Goal: Information Seeking & Learning: Check status

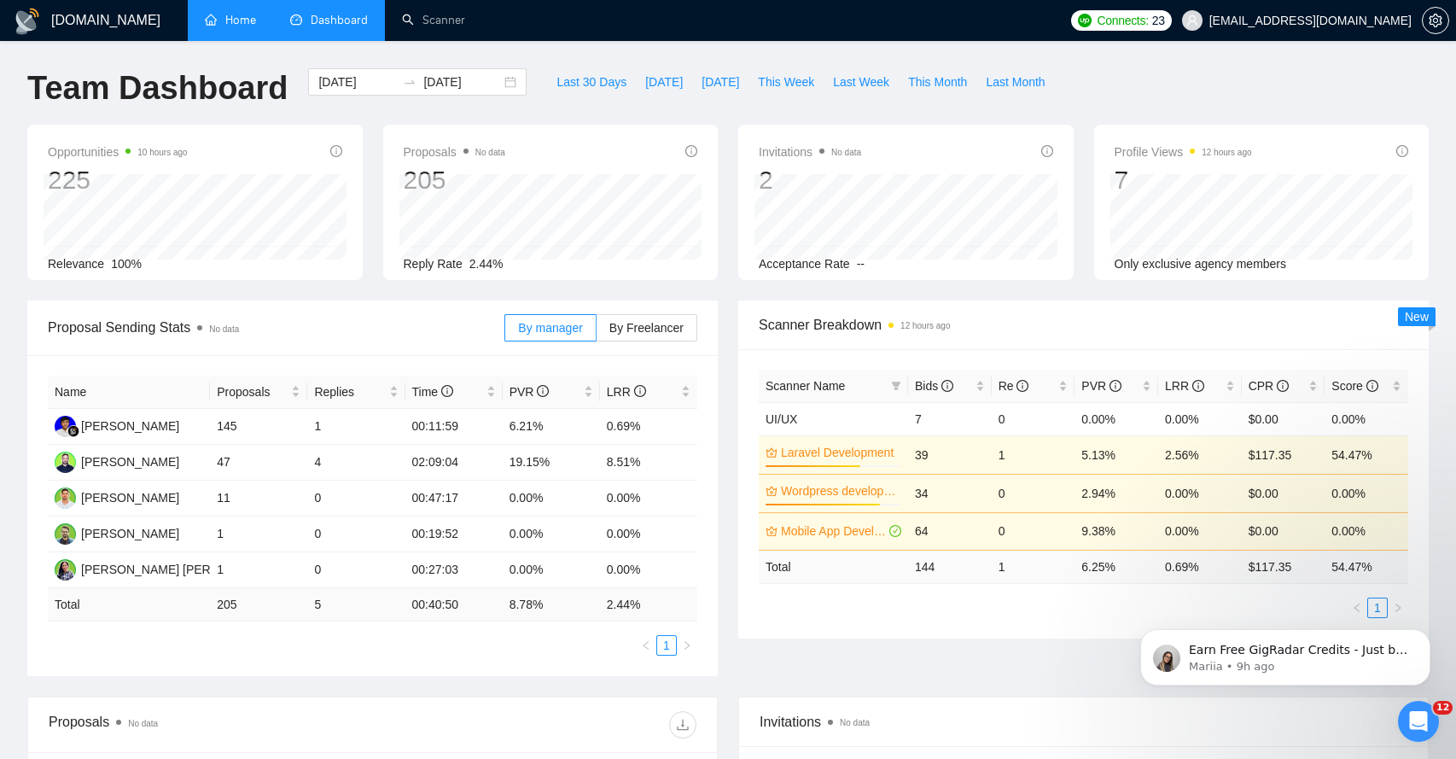
click at [241, 20] on link "Home" at bounding box center [230, 20] width 51 height 15
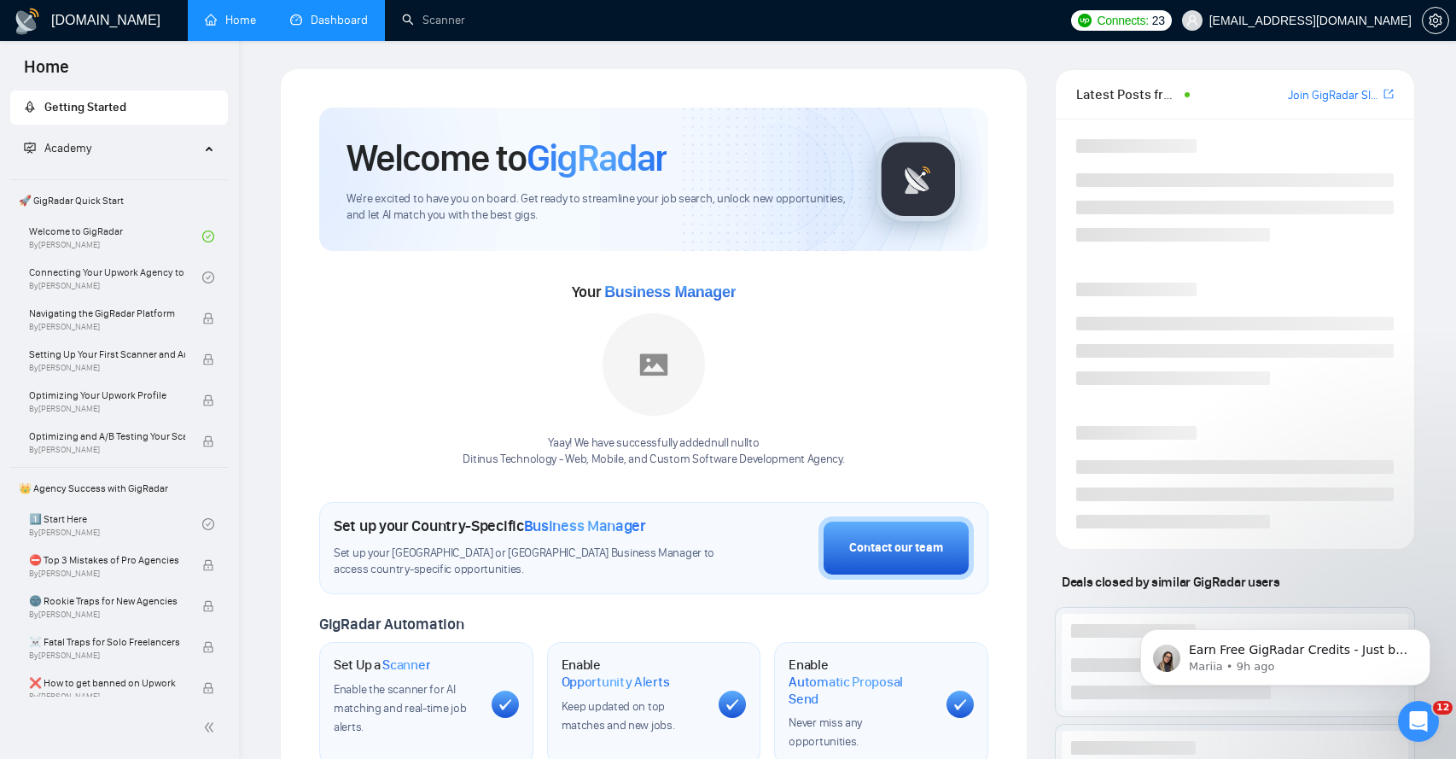
click at [320, 19] on link "Dashboard" at bounding box center [329, 20] width 78 height 15
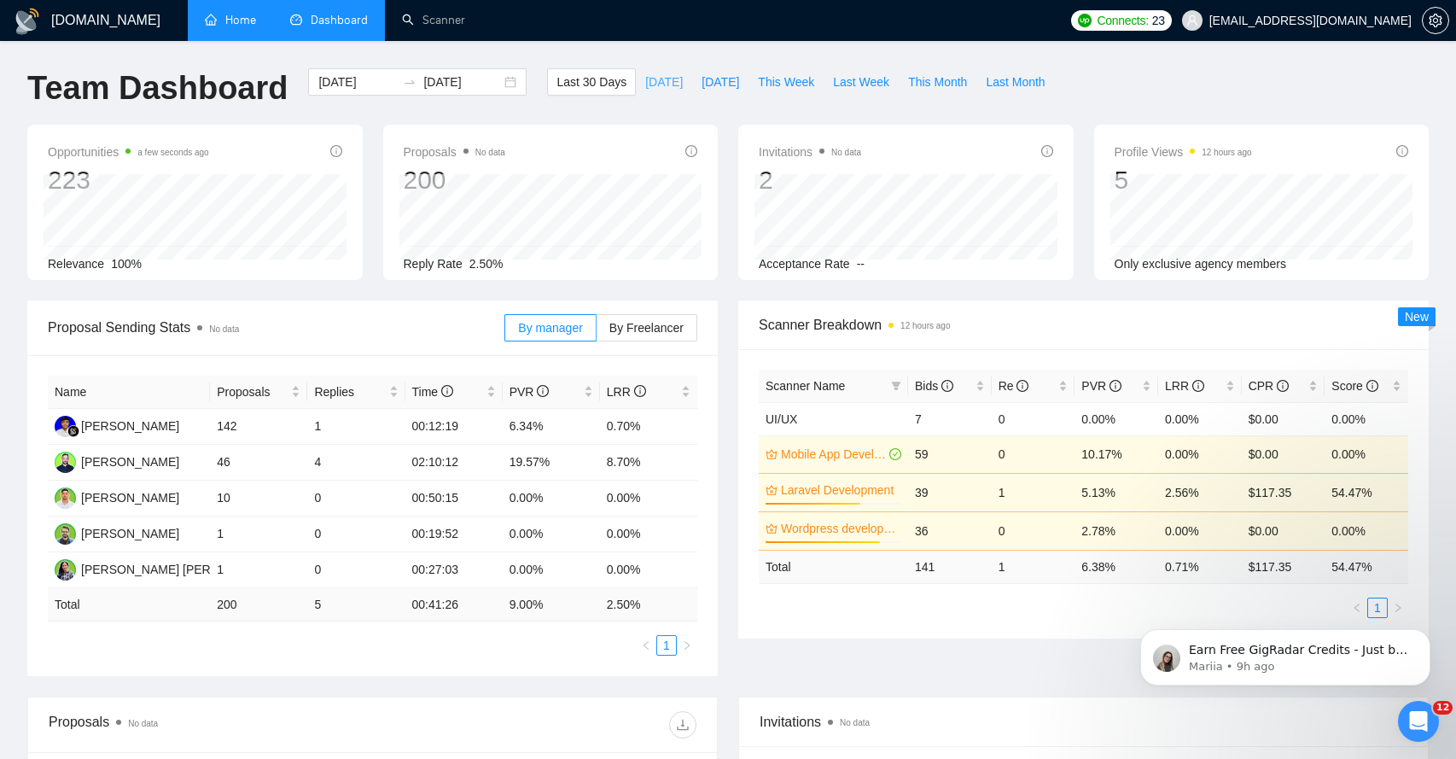
click at [655, 84] on span "[DATE]" at bounding box center [664, 82] width 38 height 19
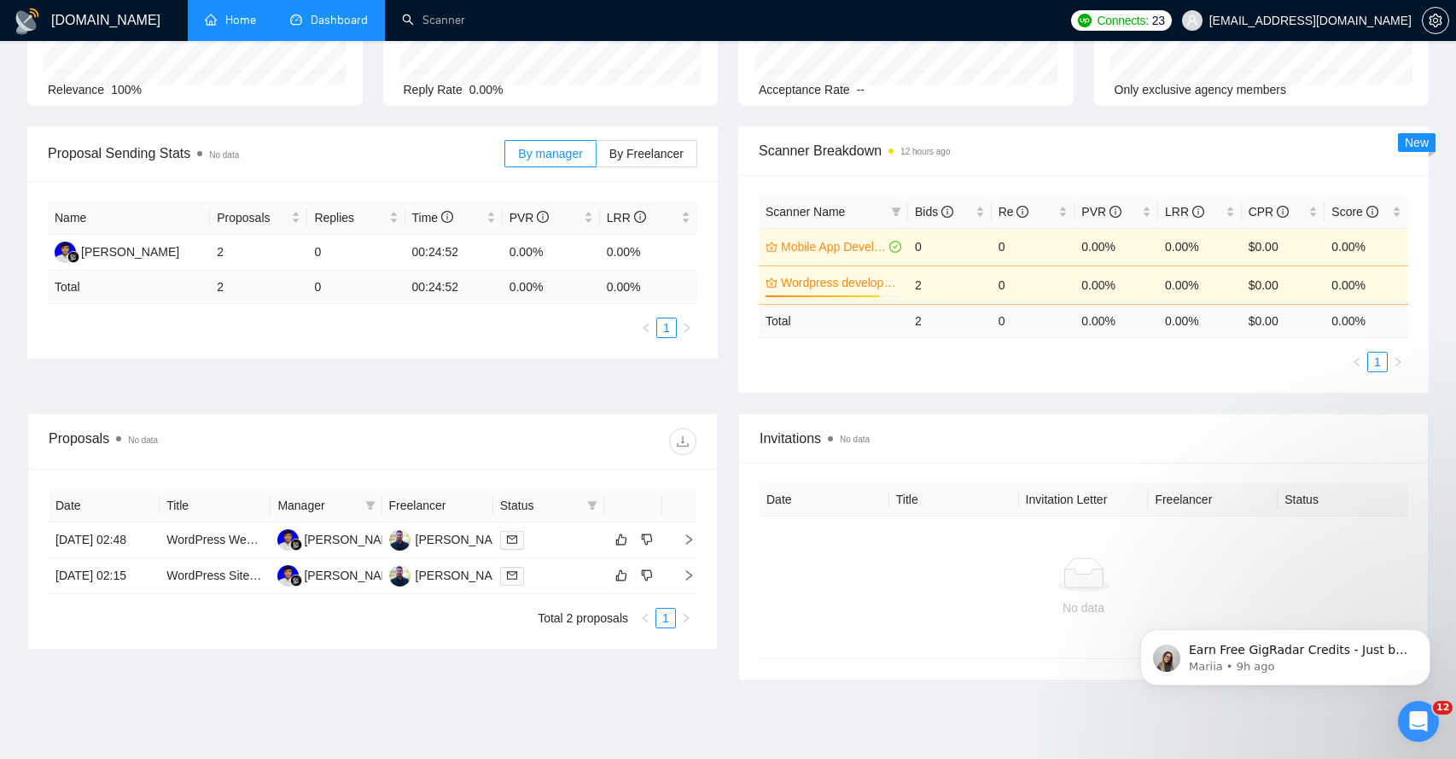
scroll to position [177, 0]
click at [690, 543] on icon "right" at bounding box center [689, 537] width 12 height 12
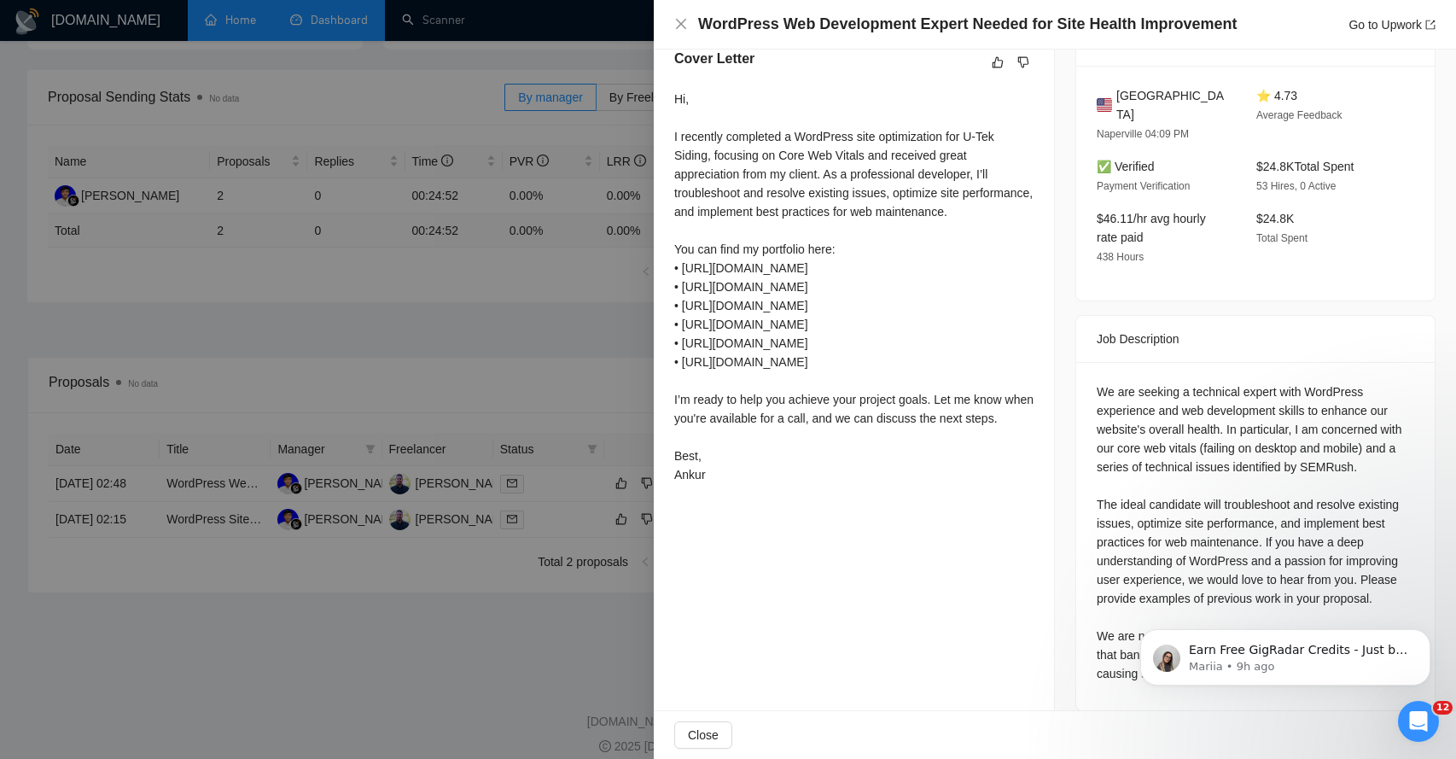
scroll to position [249, 0]
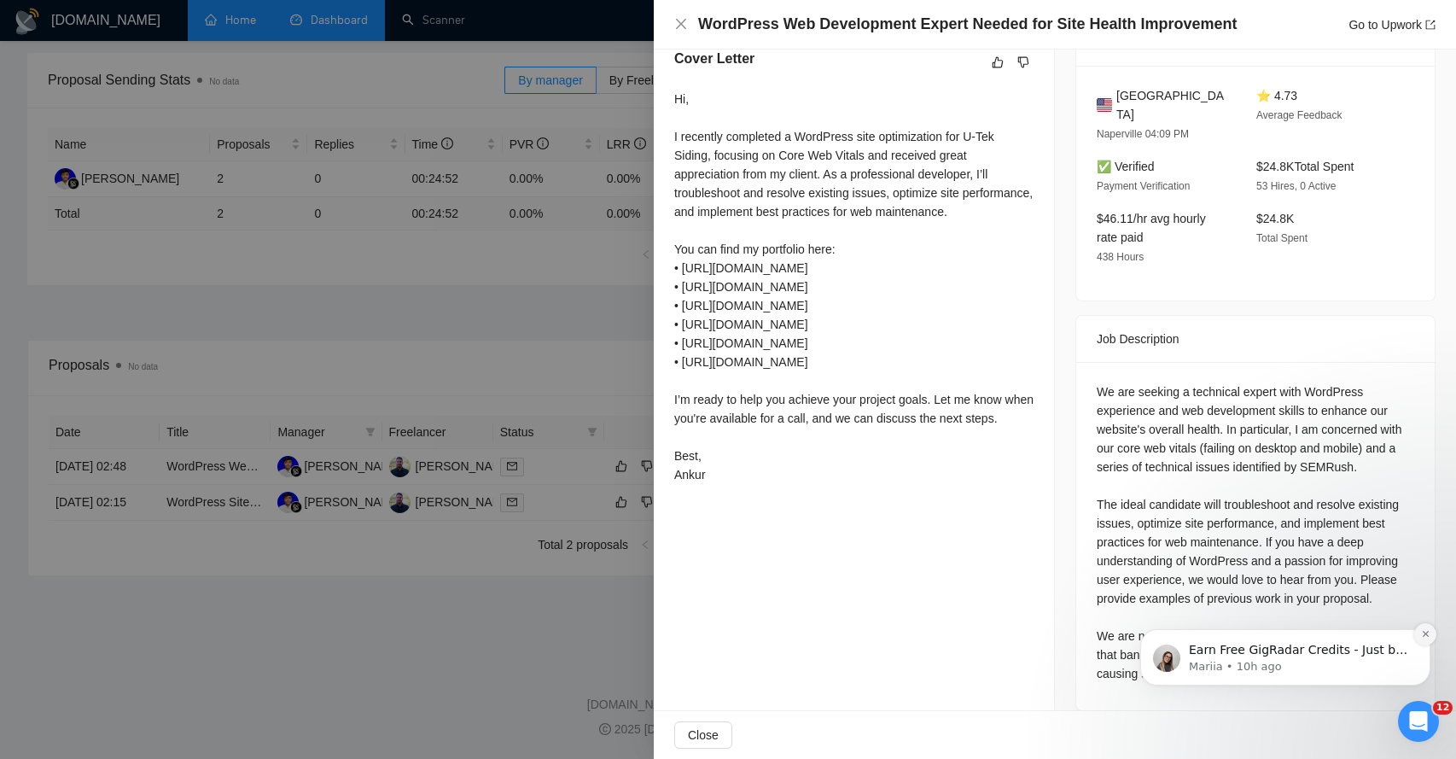
click at [1424, 636] on icon "Dismiss notification" at bounding box center [1425, 633] width 9 height 9
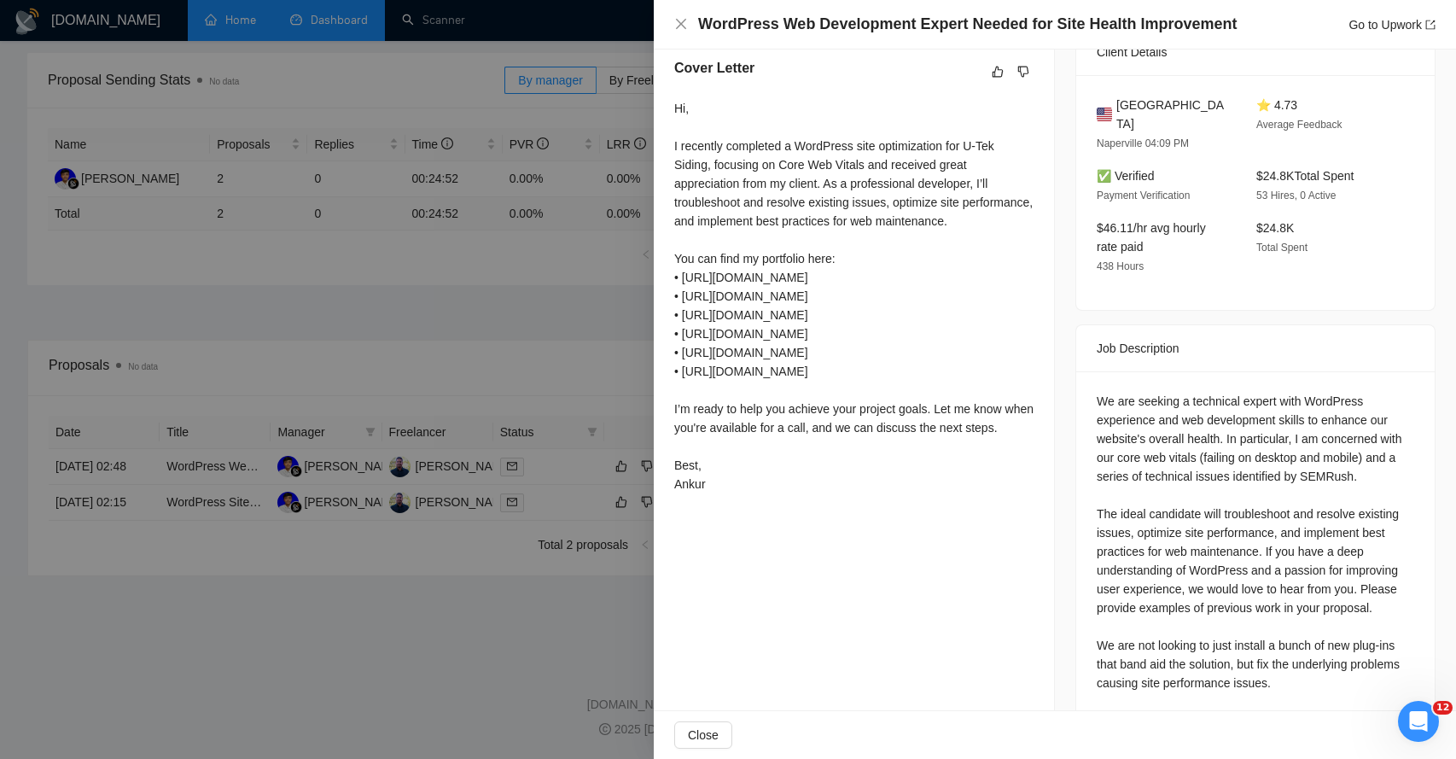
scroll to position [450, 0]
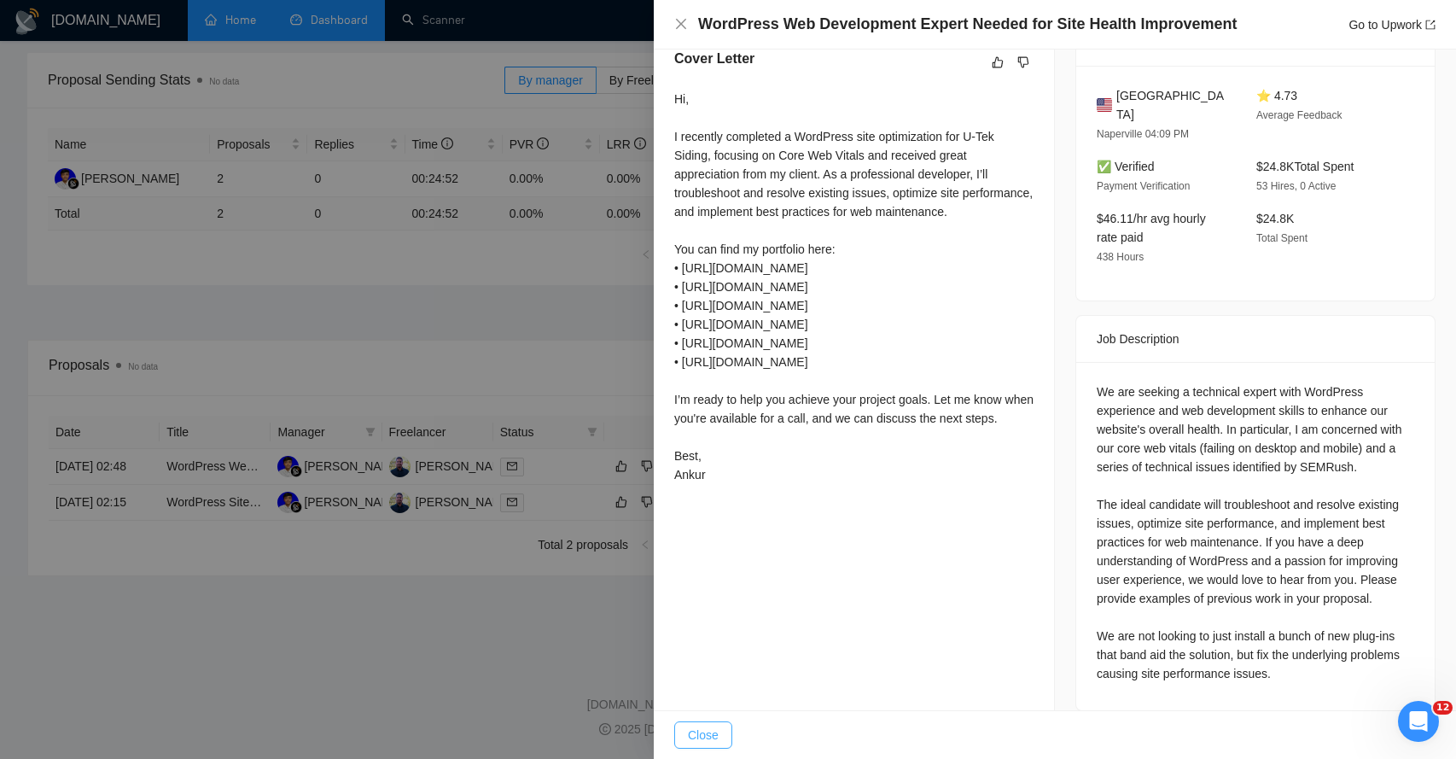
click at [711, 734] on span "Close" at bounding box center [703, 734] width 31 height 19
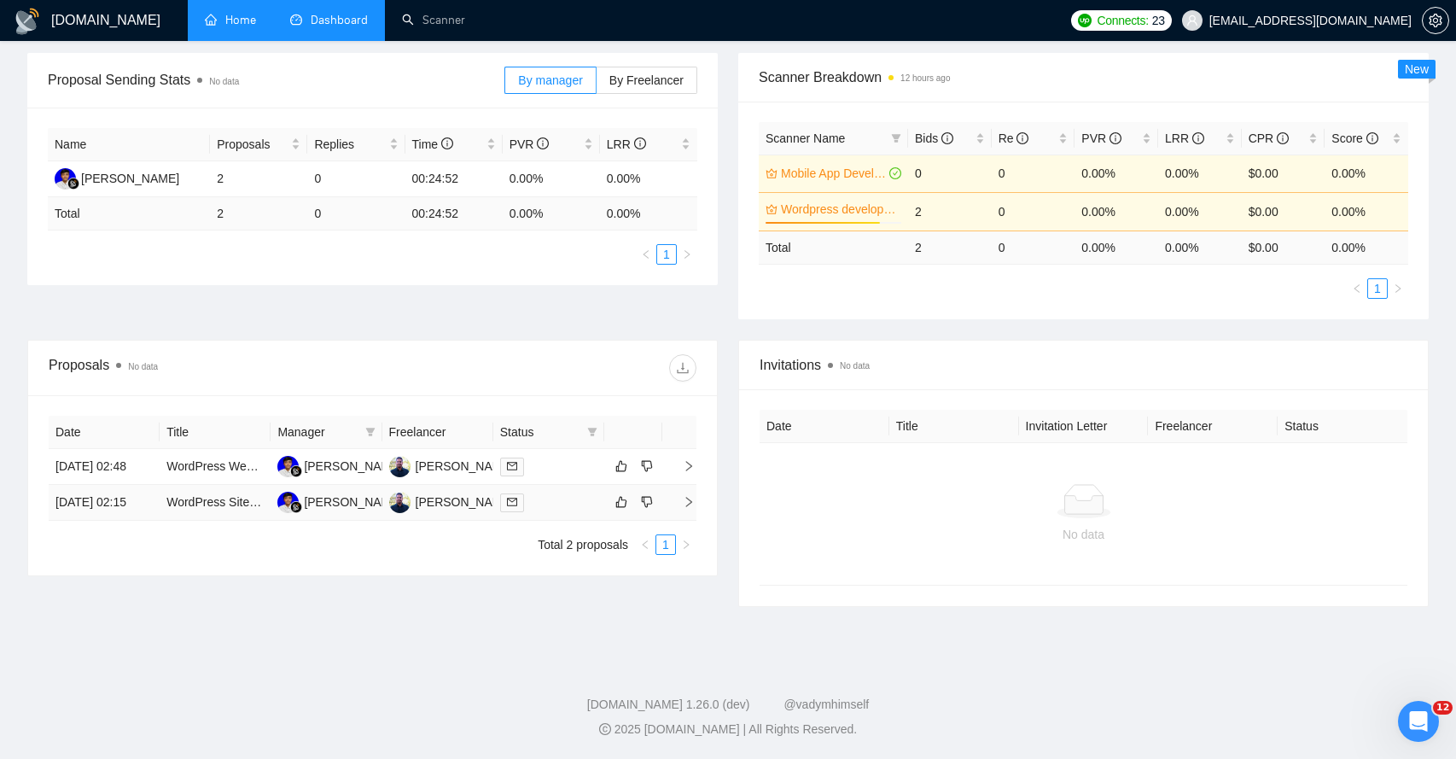
click at [686, 508] on icon "right" at bounding box center [689, 502] width 12 height 12
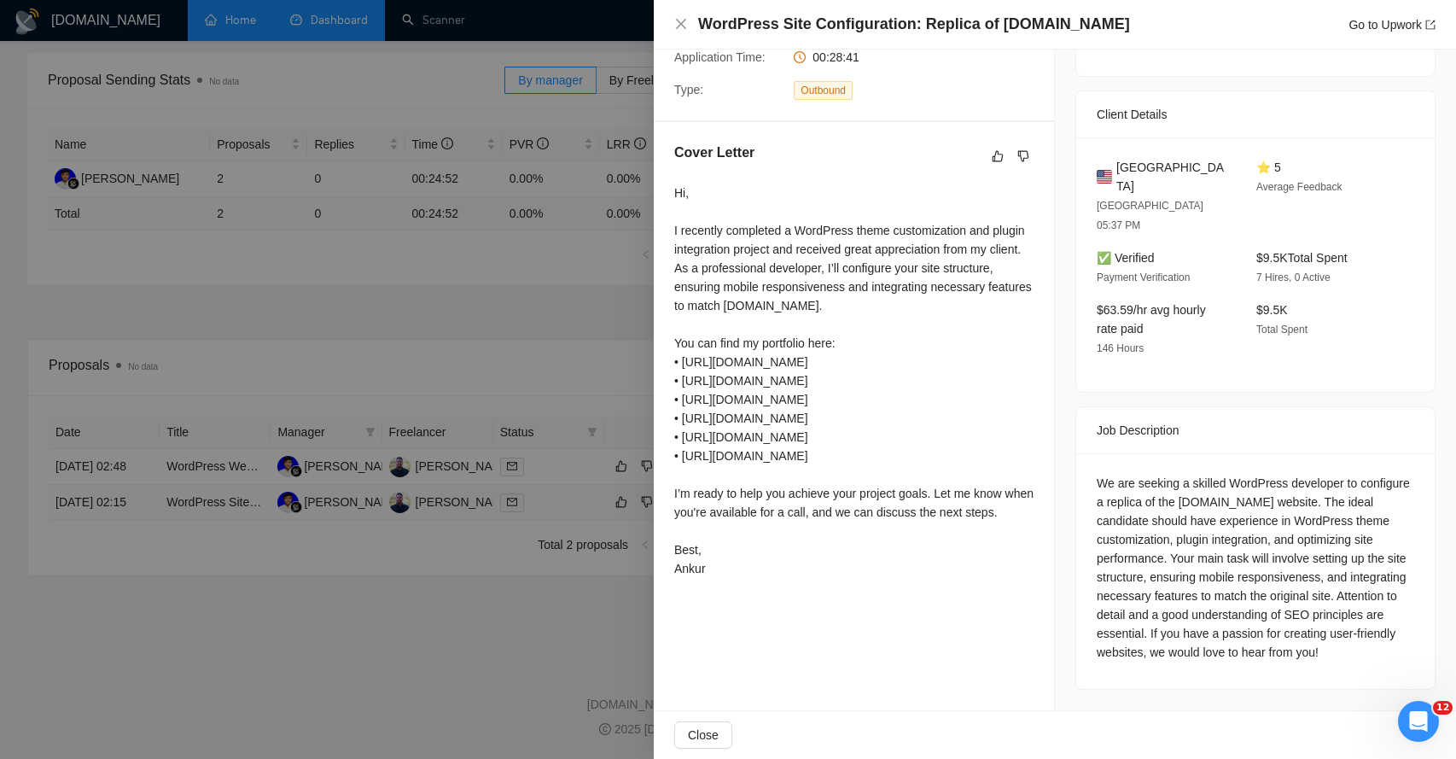
scroll to position [315, 0]
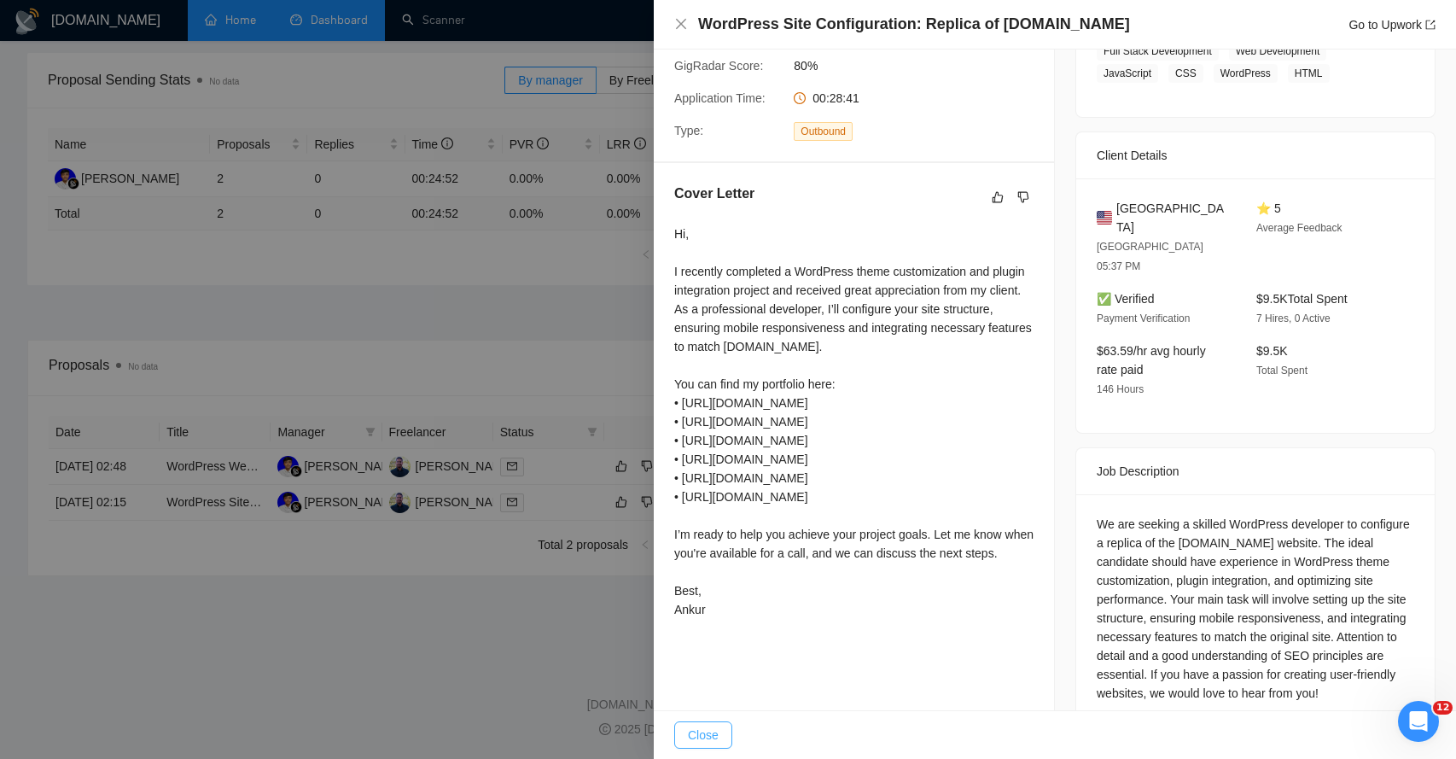
click at [701, 727] on span "Close" at bounding box center [703, 734] width 31 height 19
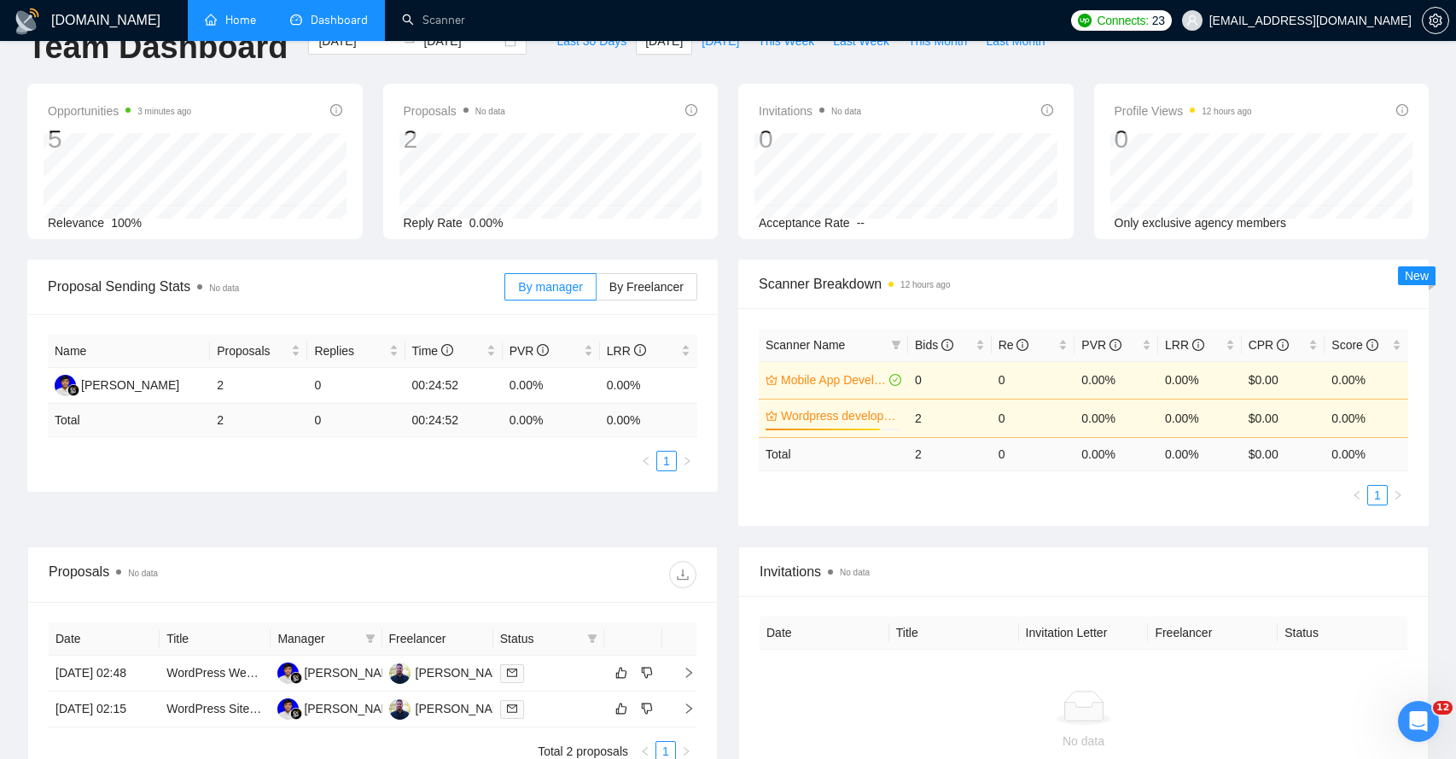
scroll to position [0, 0]
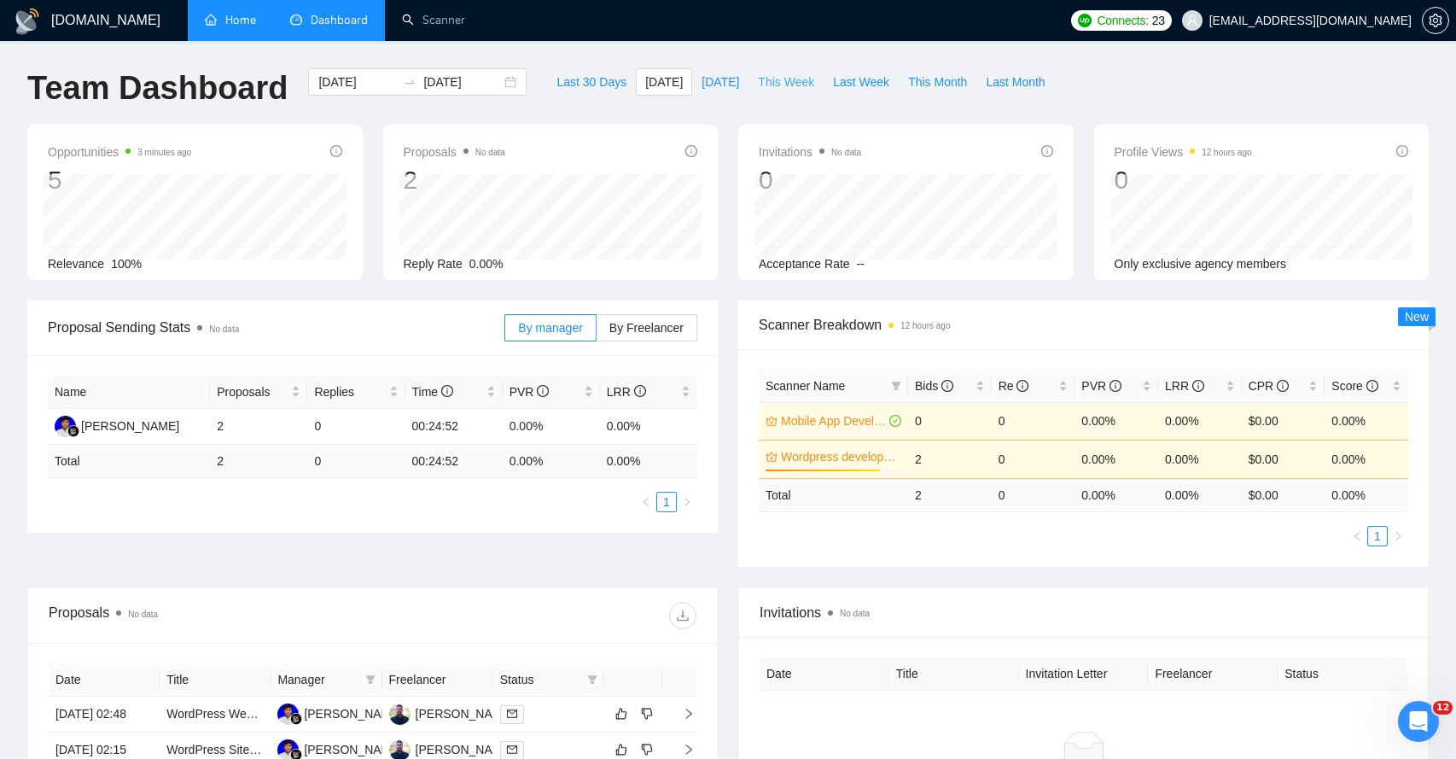
click at [800, 89] on span "This Week" at bounding box center [786, 82] width 56 height 19
type input "[DATE]"
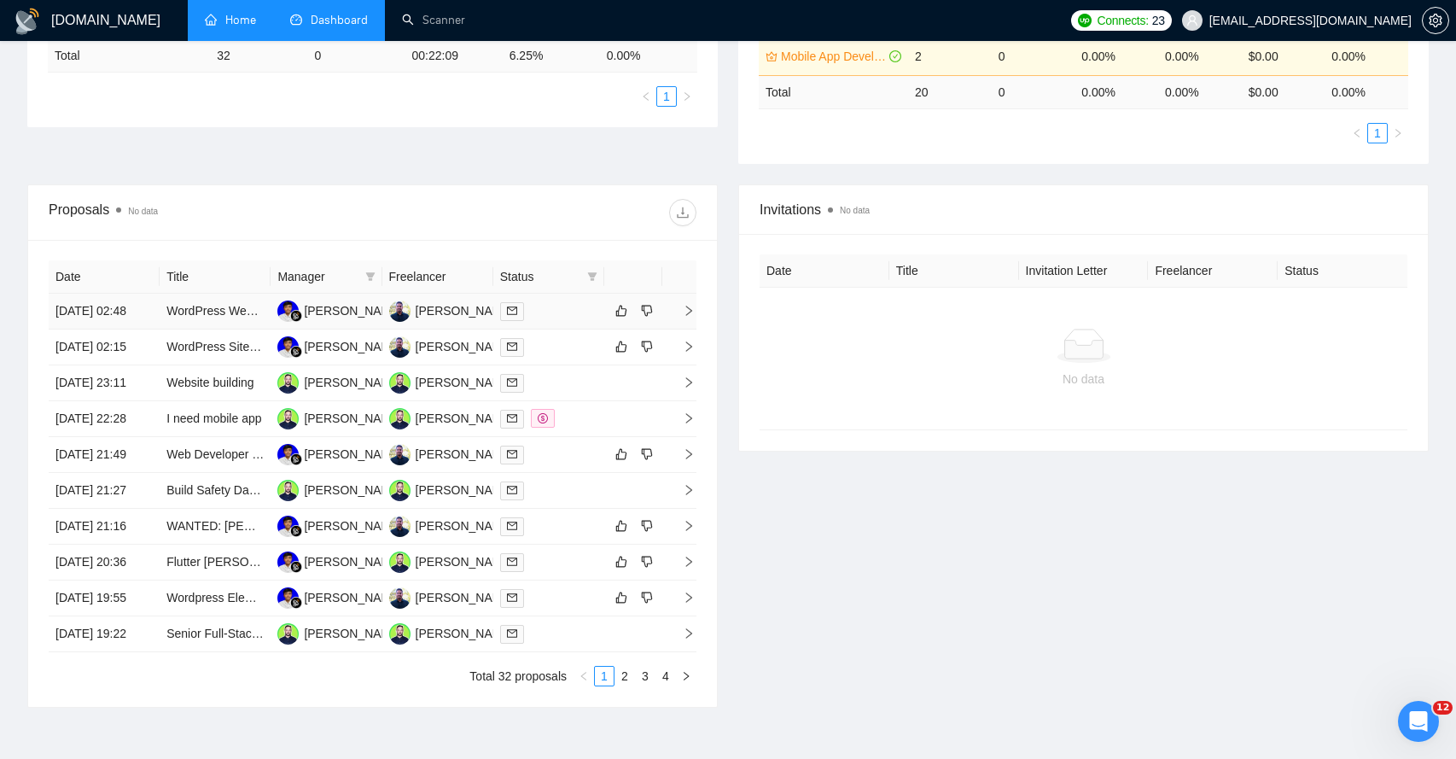
scroll to position [447, 0]
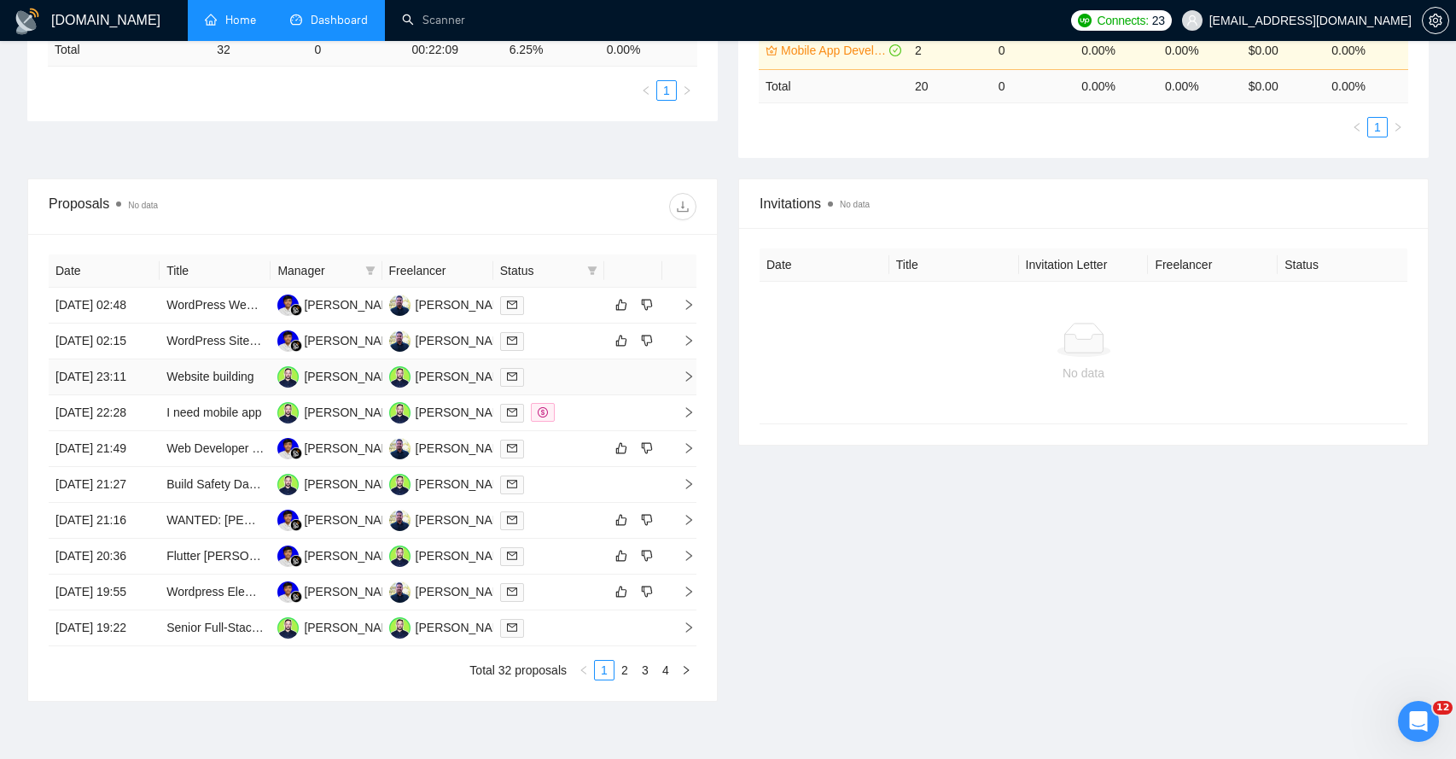
click at [685, 382] on icon "right" at bounding box center [689, 376] width 12 height 12
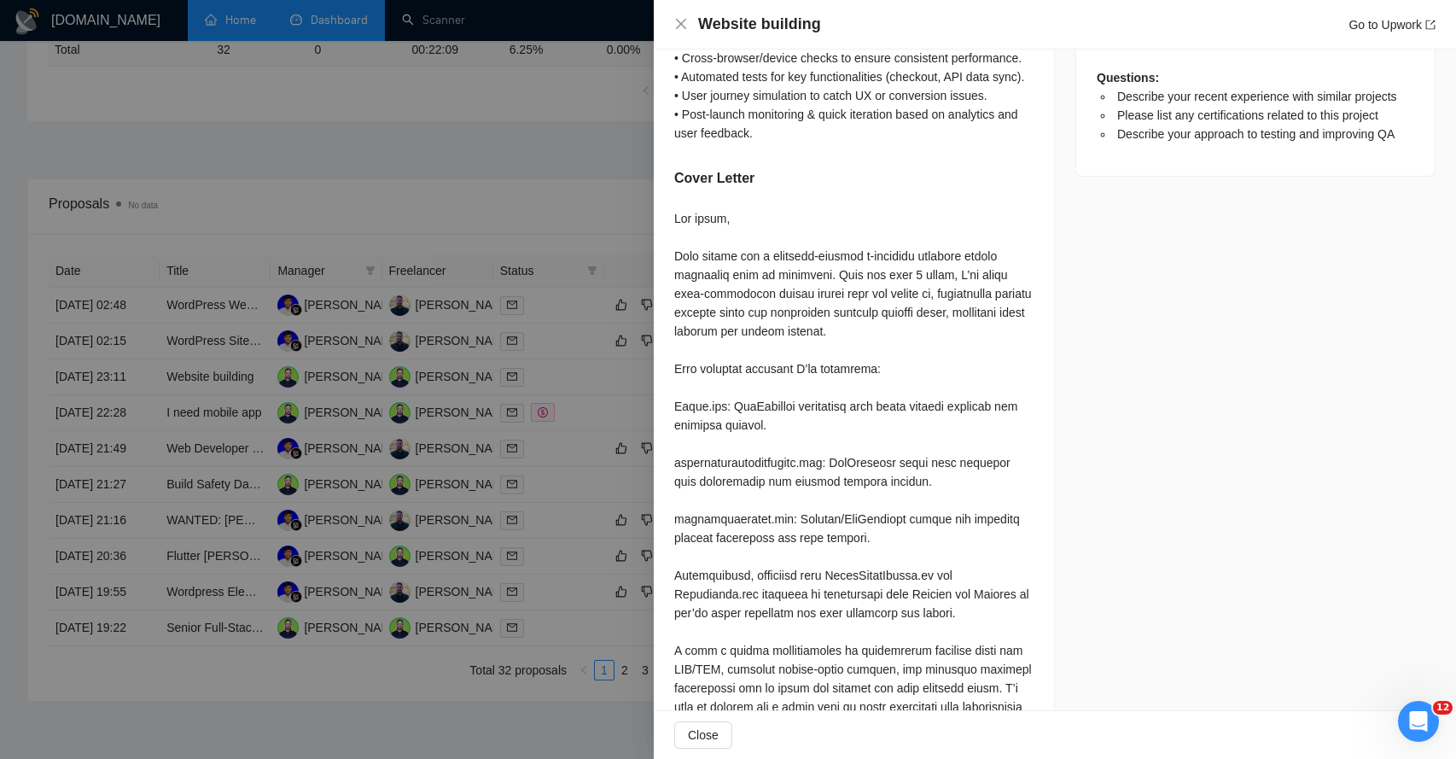
scroll to position [898, 0]
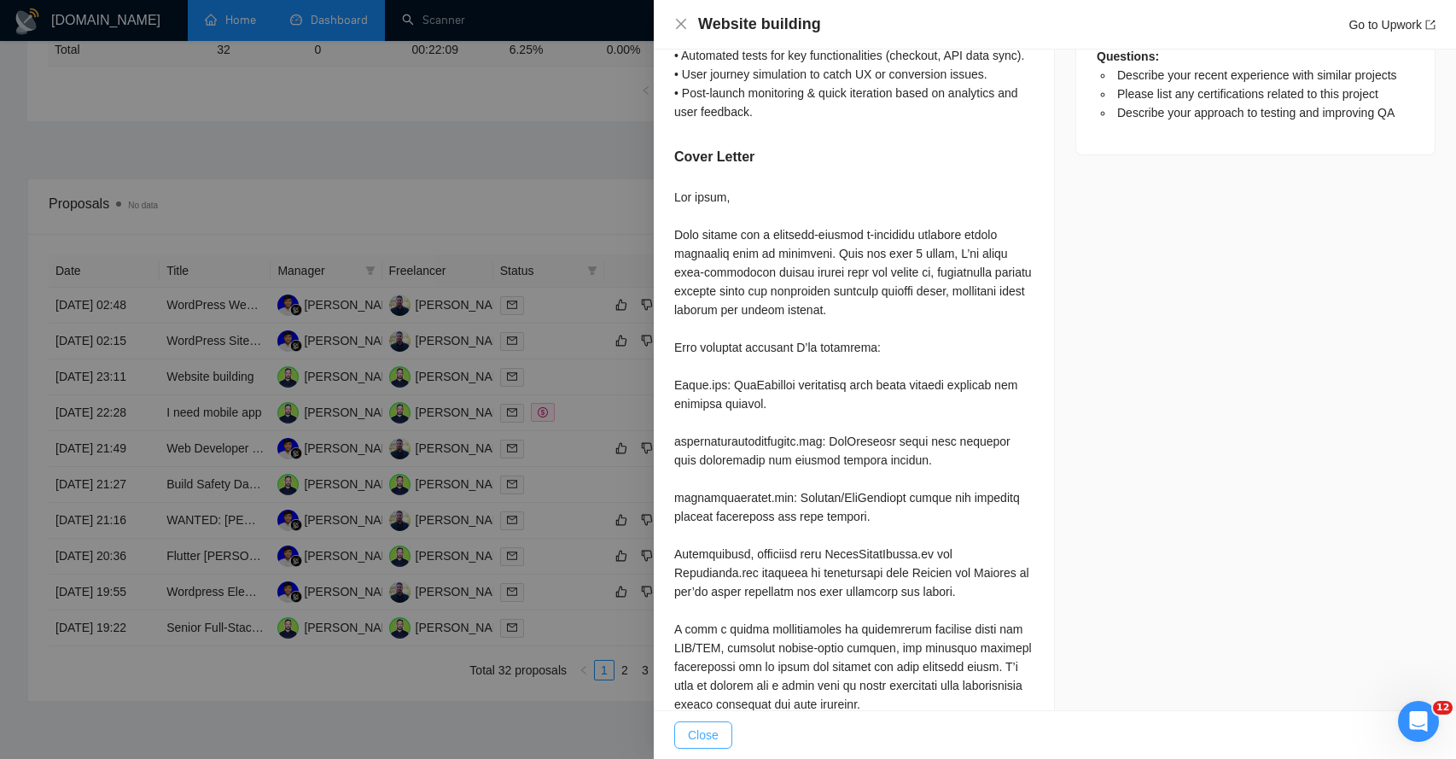
click at [695, 740] on span "Close" at bounding box center [703, 734] width 31 height 19
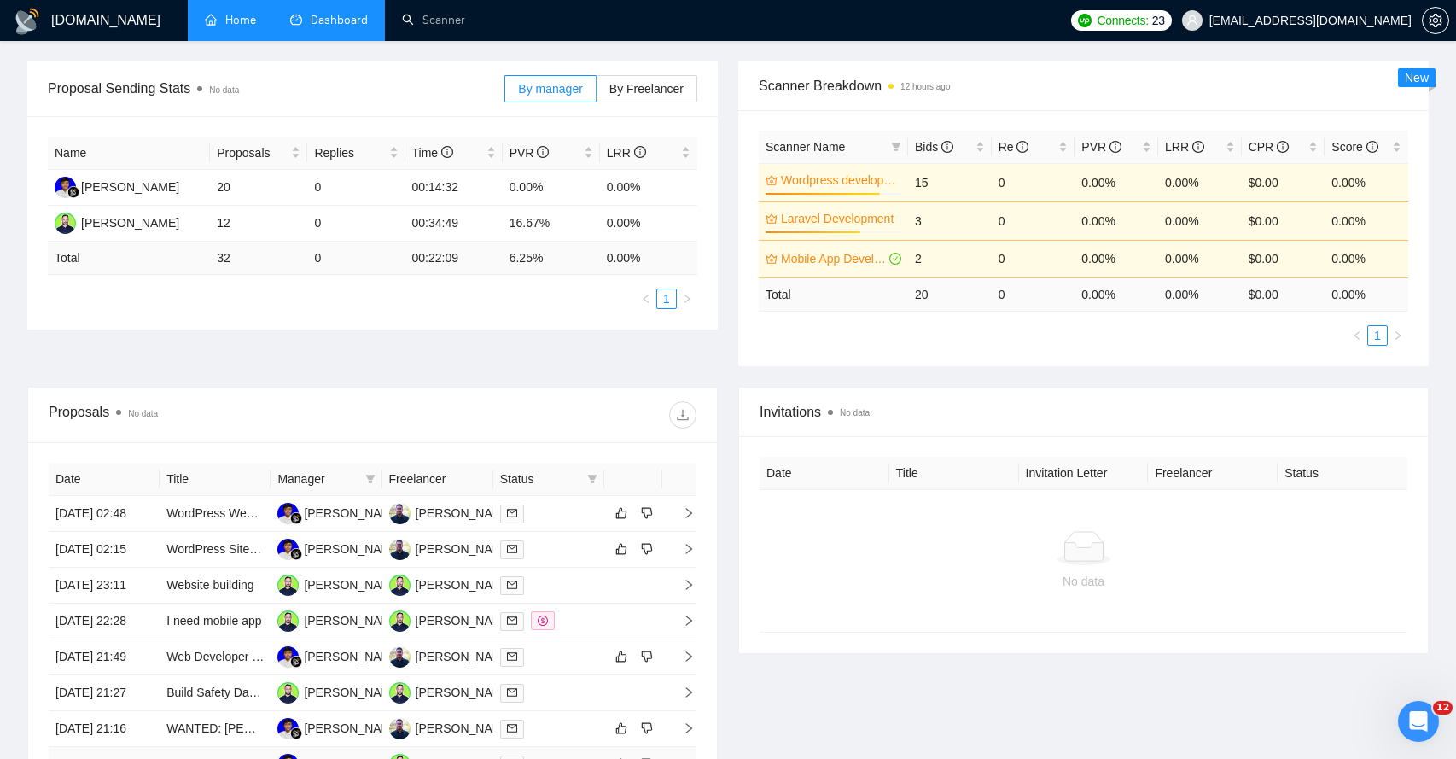
scroll to position [235, 0]
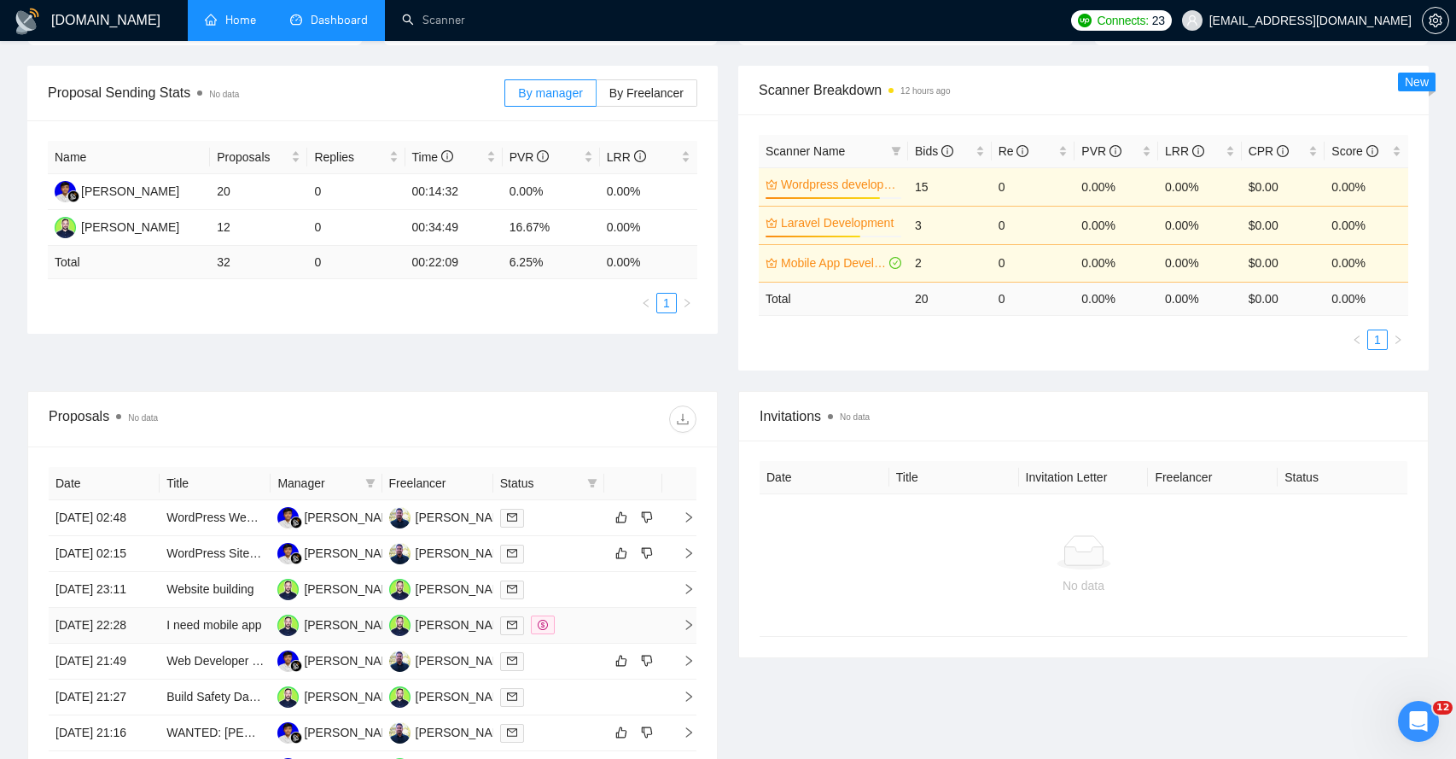
click at [679, 631] on span "right" at bounding box center [682, 625] width 26 height 12
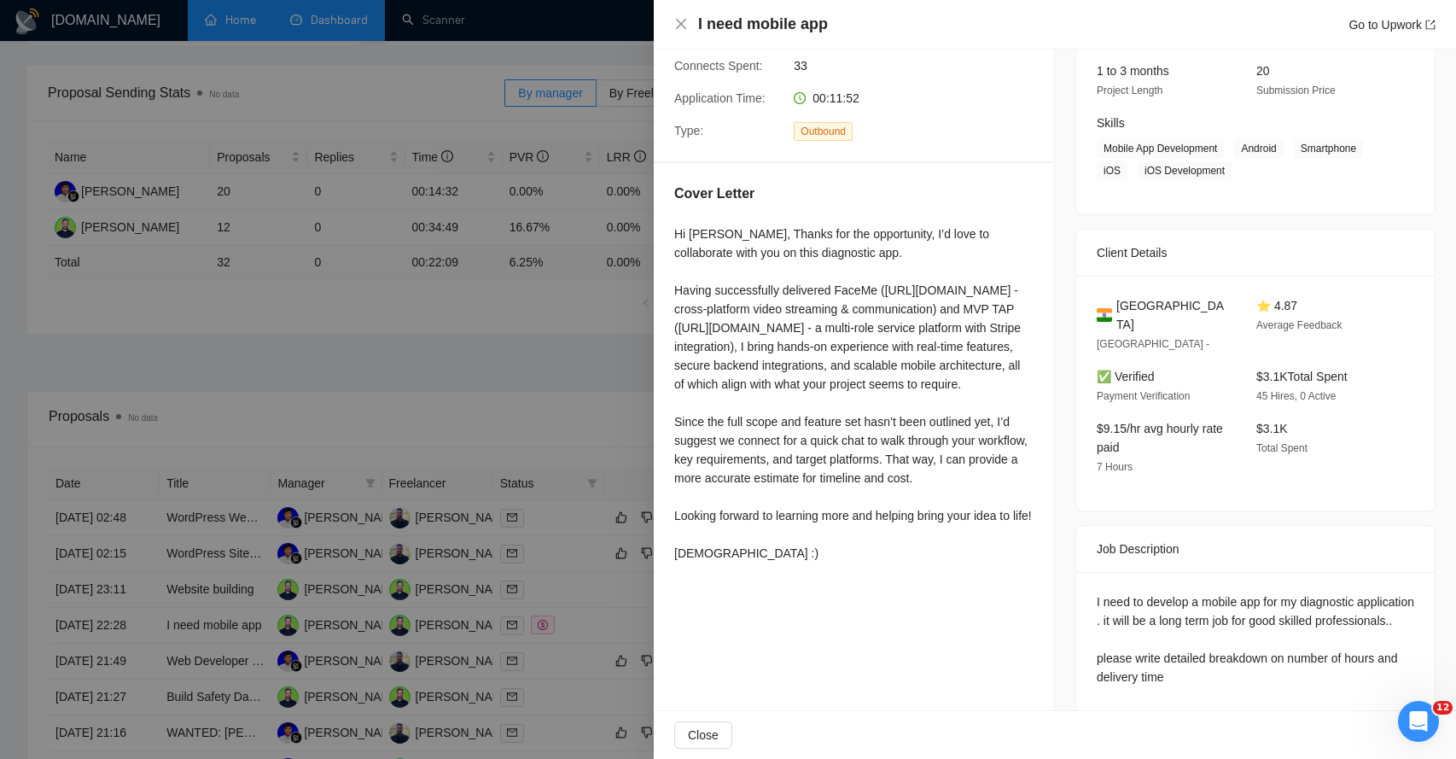
scroll to position [211, 0]
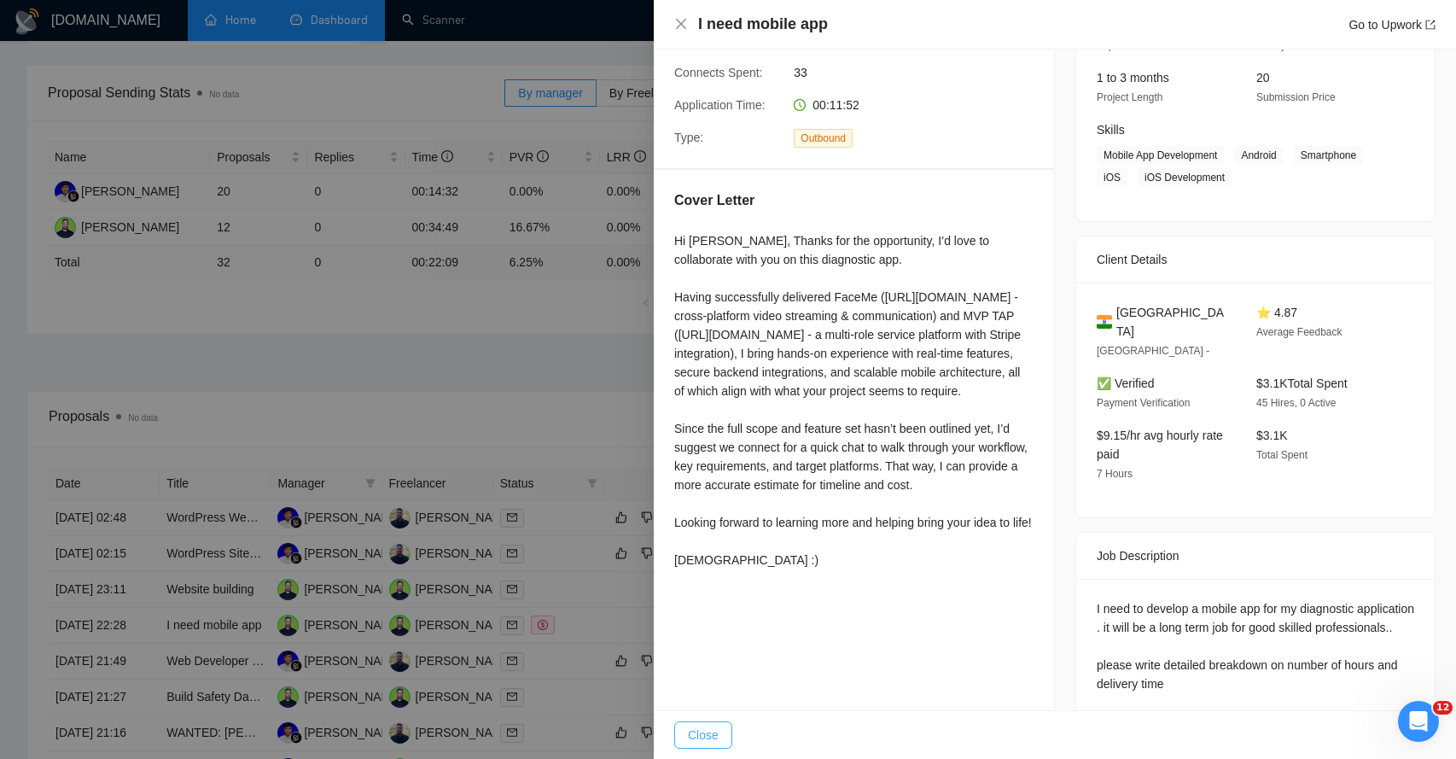
click at [704, 730] on span "Close" at bounding box center [703, 734] width 31 height 19
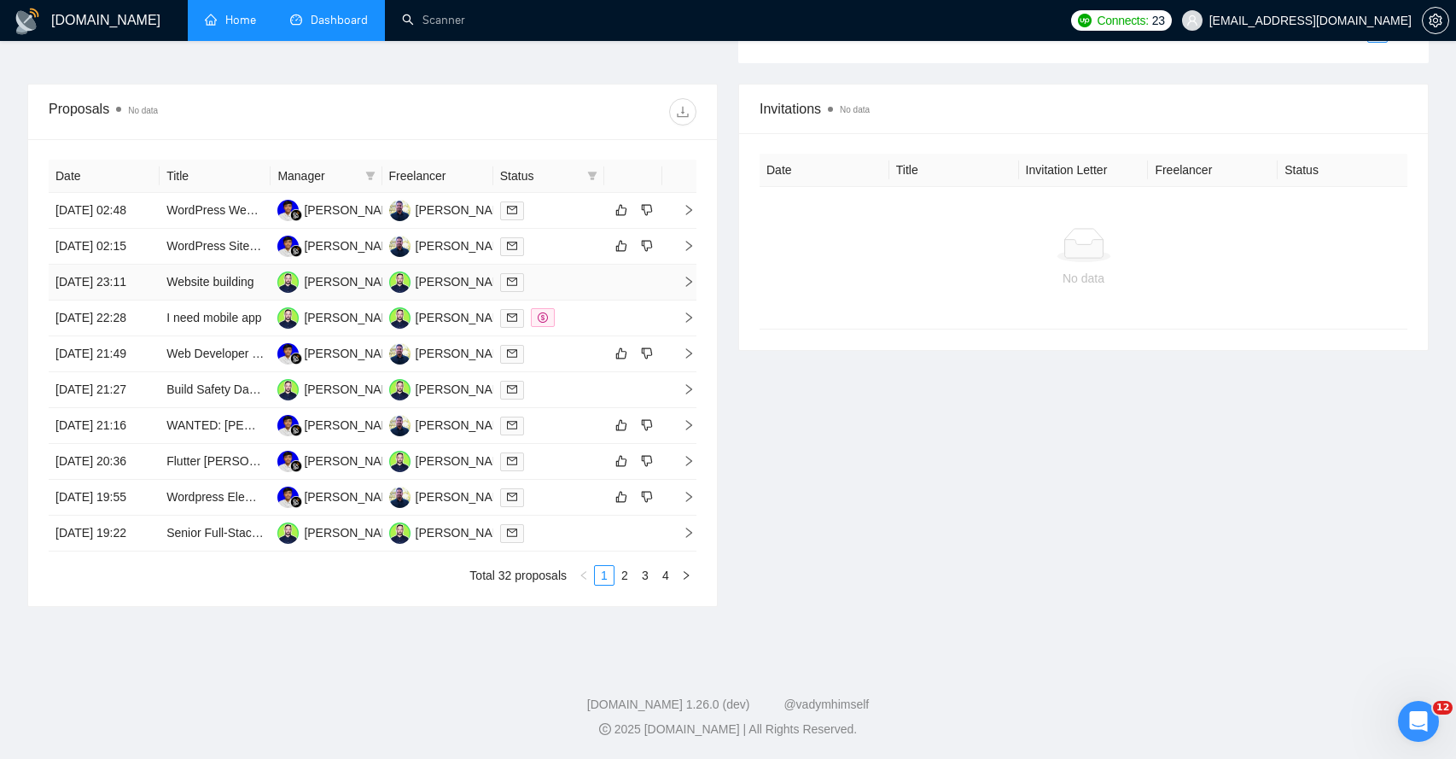
scroll to position [598, 0]
